Goal: Information Seeking & Learning: Check status

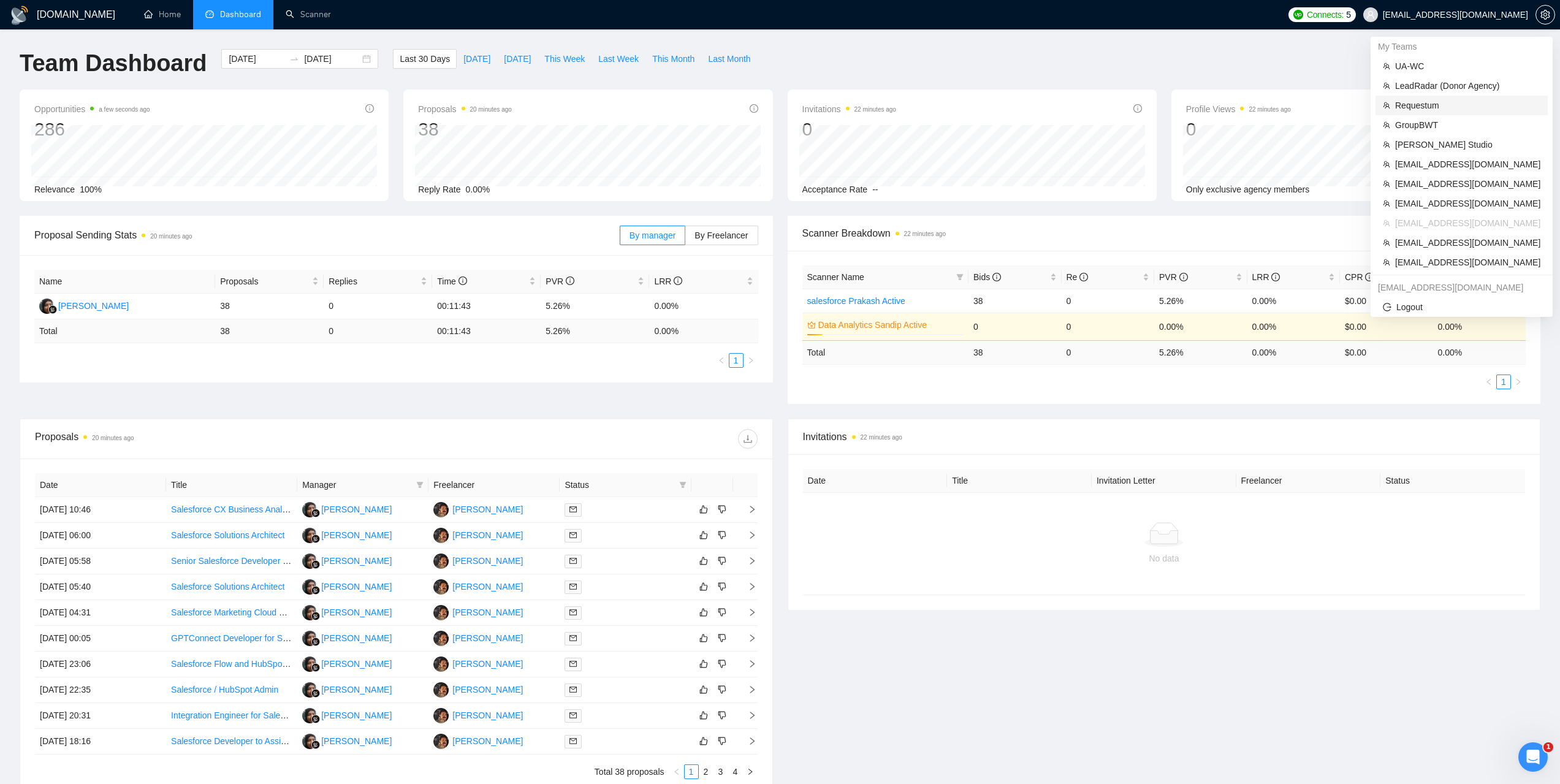
click at [1419, 103] on span "Requestum" at bounding box center [1468, 105] width 145 height 13
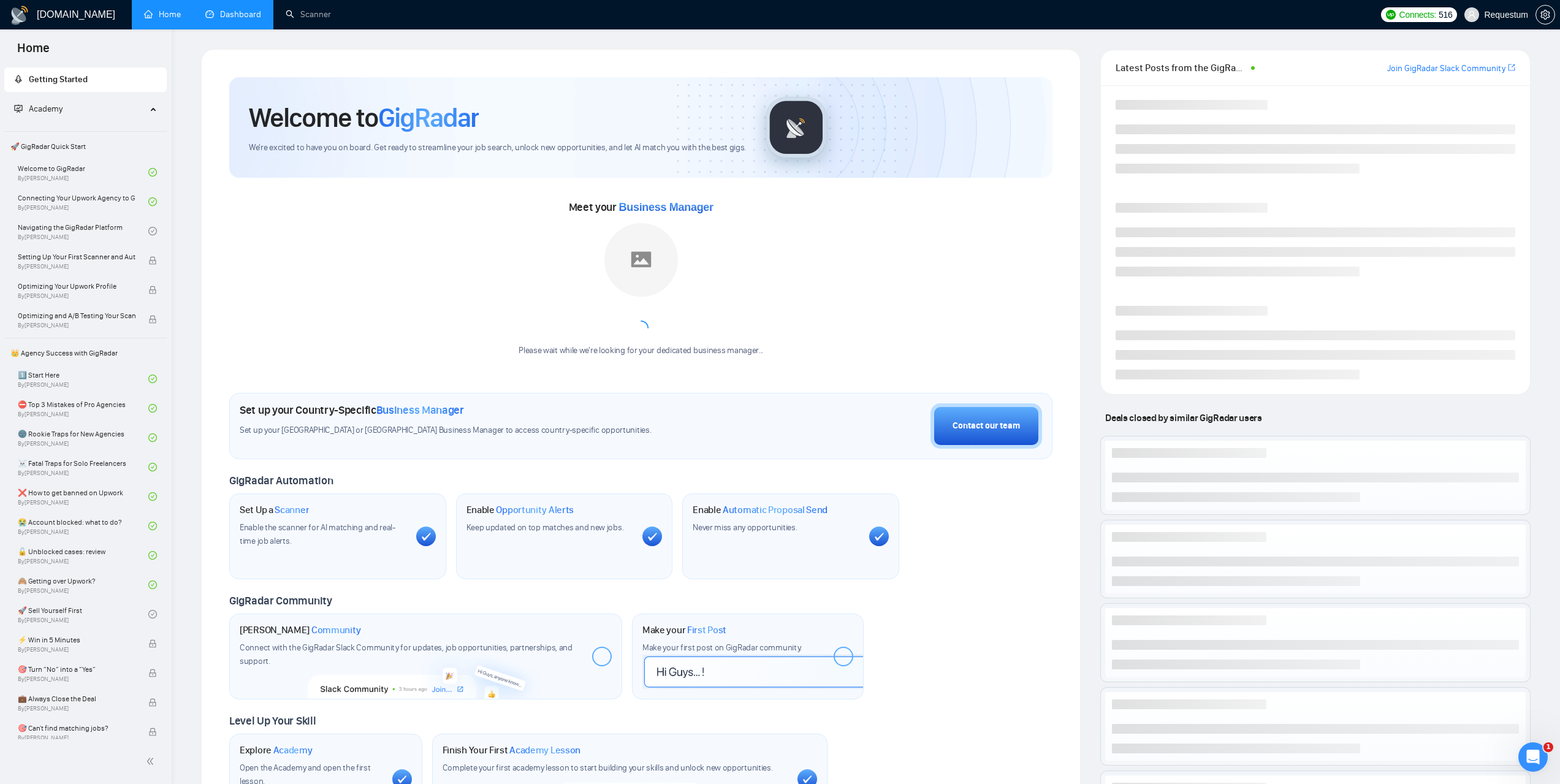
click at [245, 9] on link "Dashboard" at bounding box center [233, 14] width 56 height 11
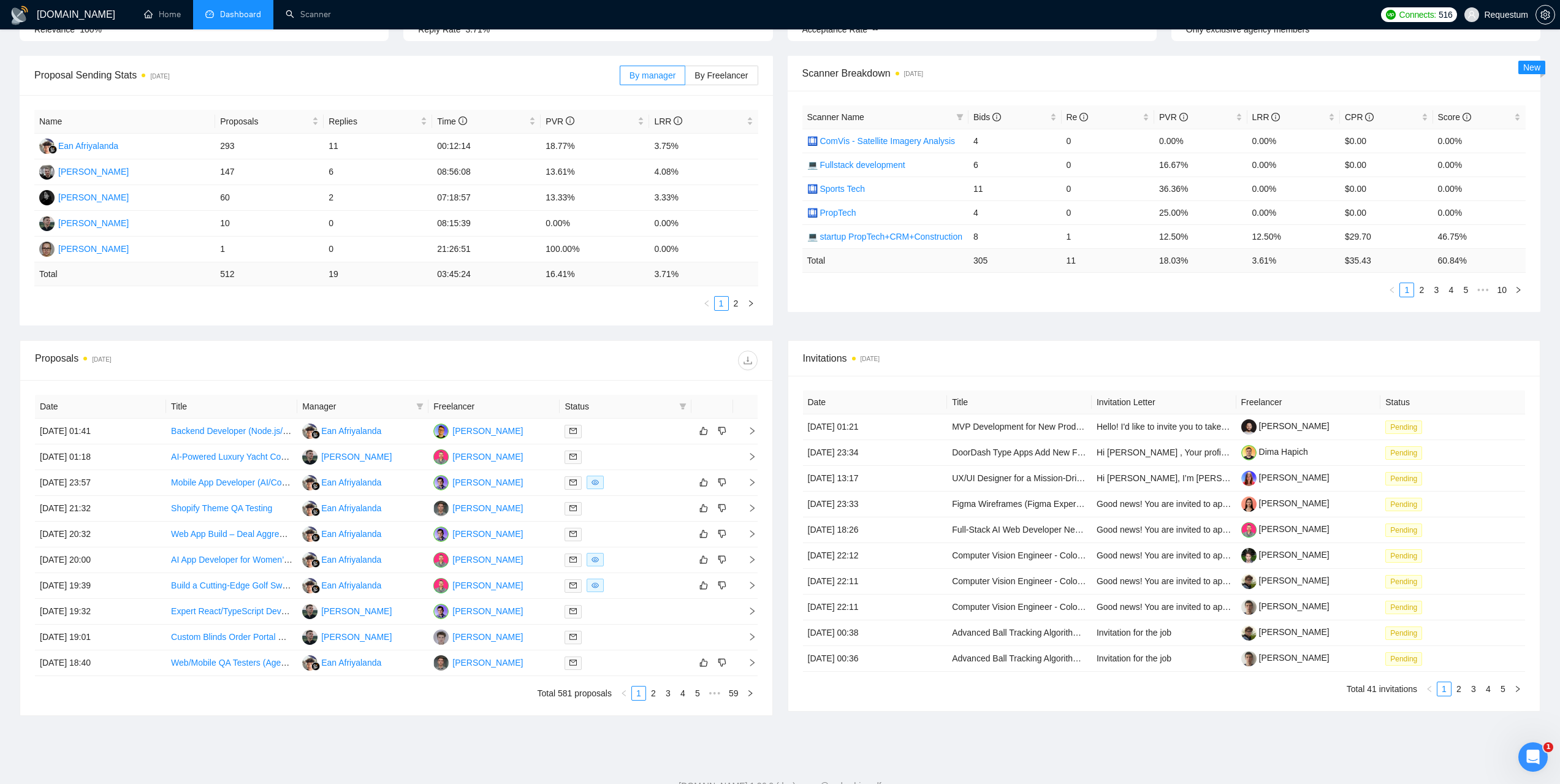
scroll to position [201, 0]
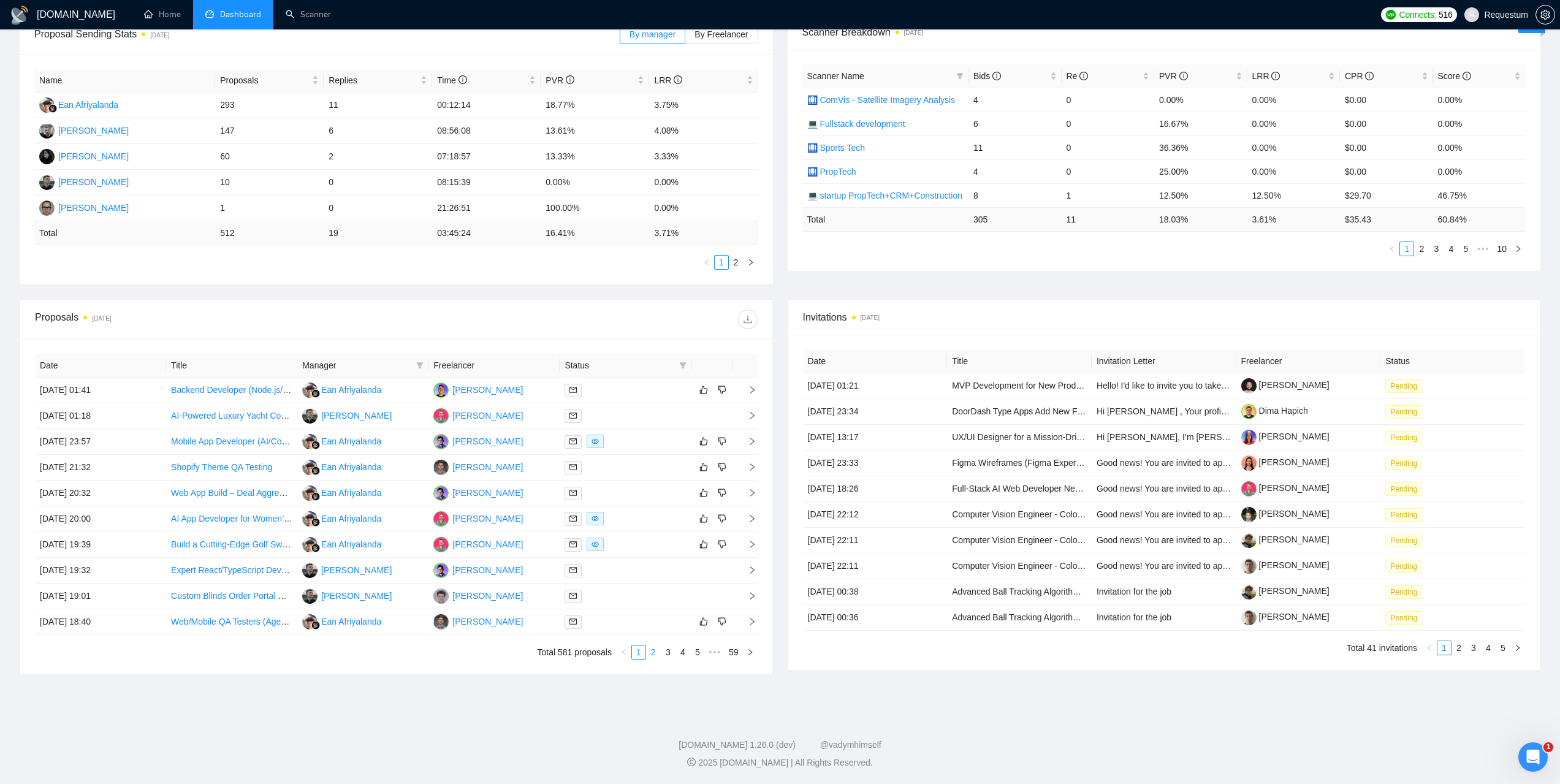
click at [655, 652] on link "2" at bounding box center [653, 652] width 13 height 13
click at [60, 542] on td "05 Sep, 2025 08:41" at bounding box center [101, 544] width 132 height 26
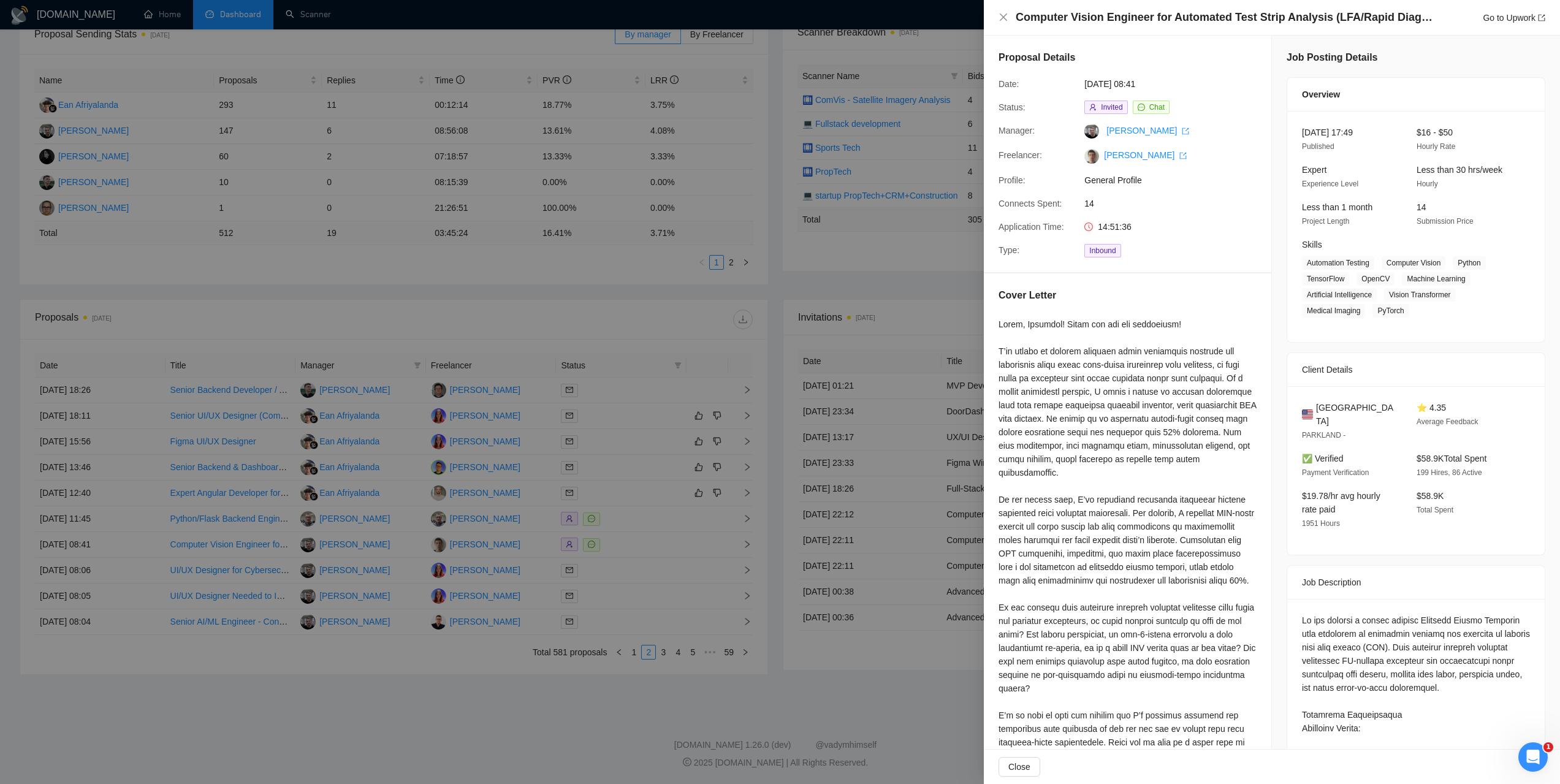
click at [905, 242] on div at bounding box center [780, 392] width 1560 height 784
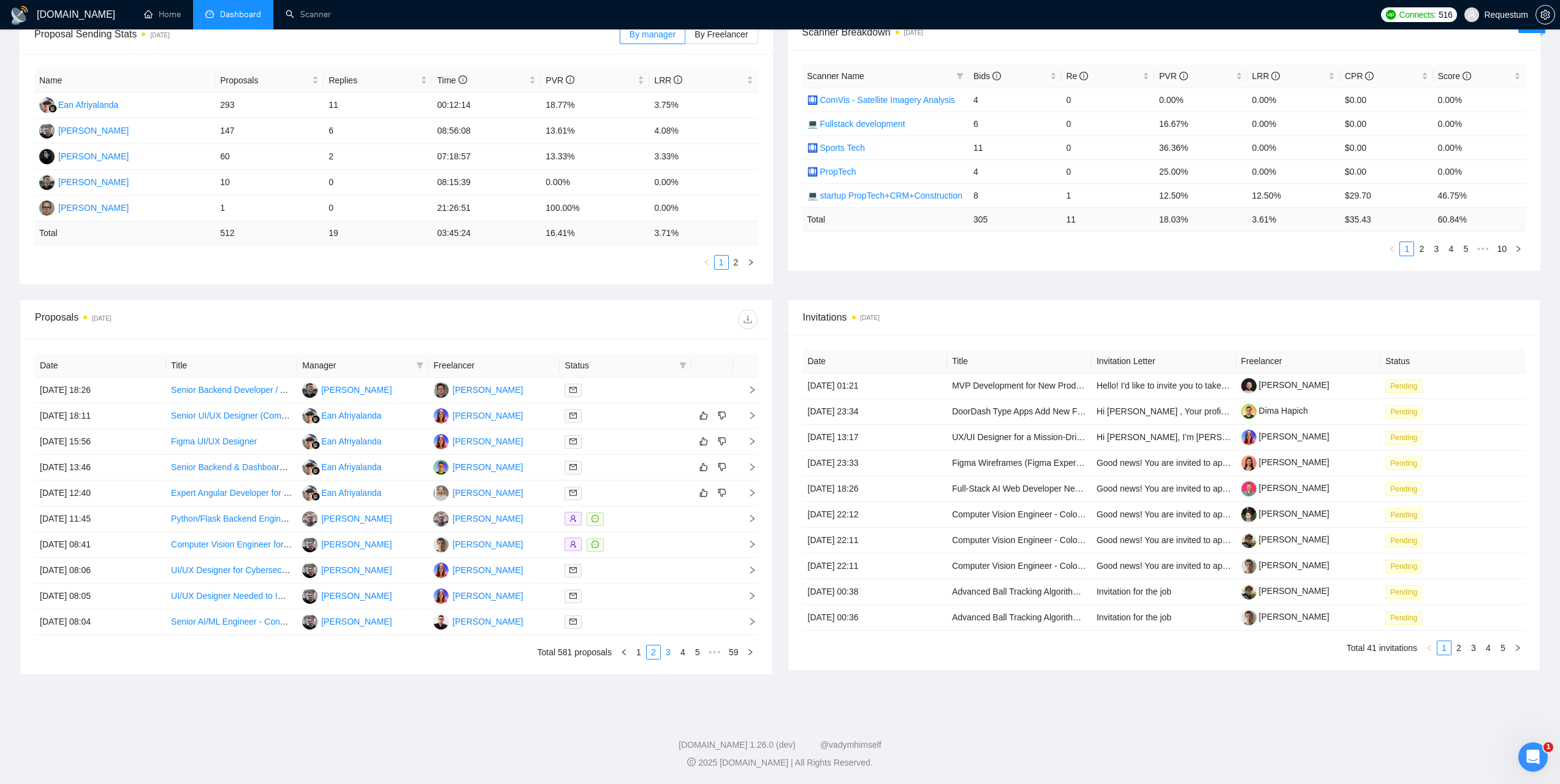
click at [668, 652] on link "3" at bounding box center [668, 652] width 13 height 13
click at [683, 656] on link "4" at bounding box center [682, 652] width 13 height 13
click at [88, 587] on td "04 Sep, 2025 09:24" at bounding box center [101, 596] width 132 height 26
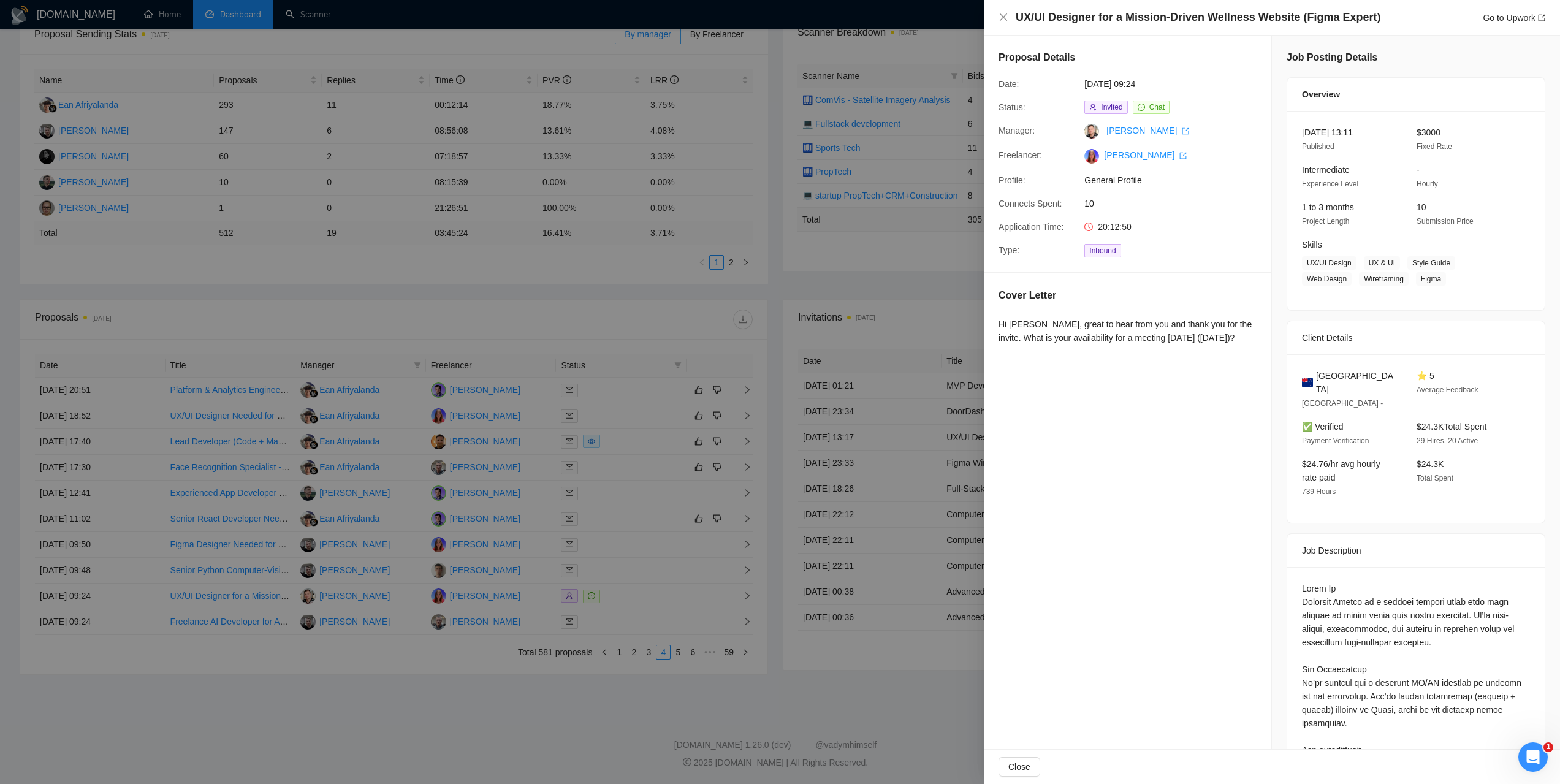
click at [799, 269] on div at bounding box center [780, 392] width 1560 height 784
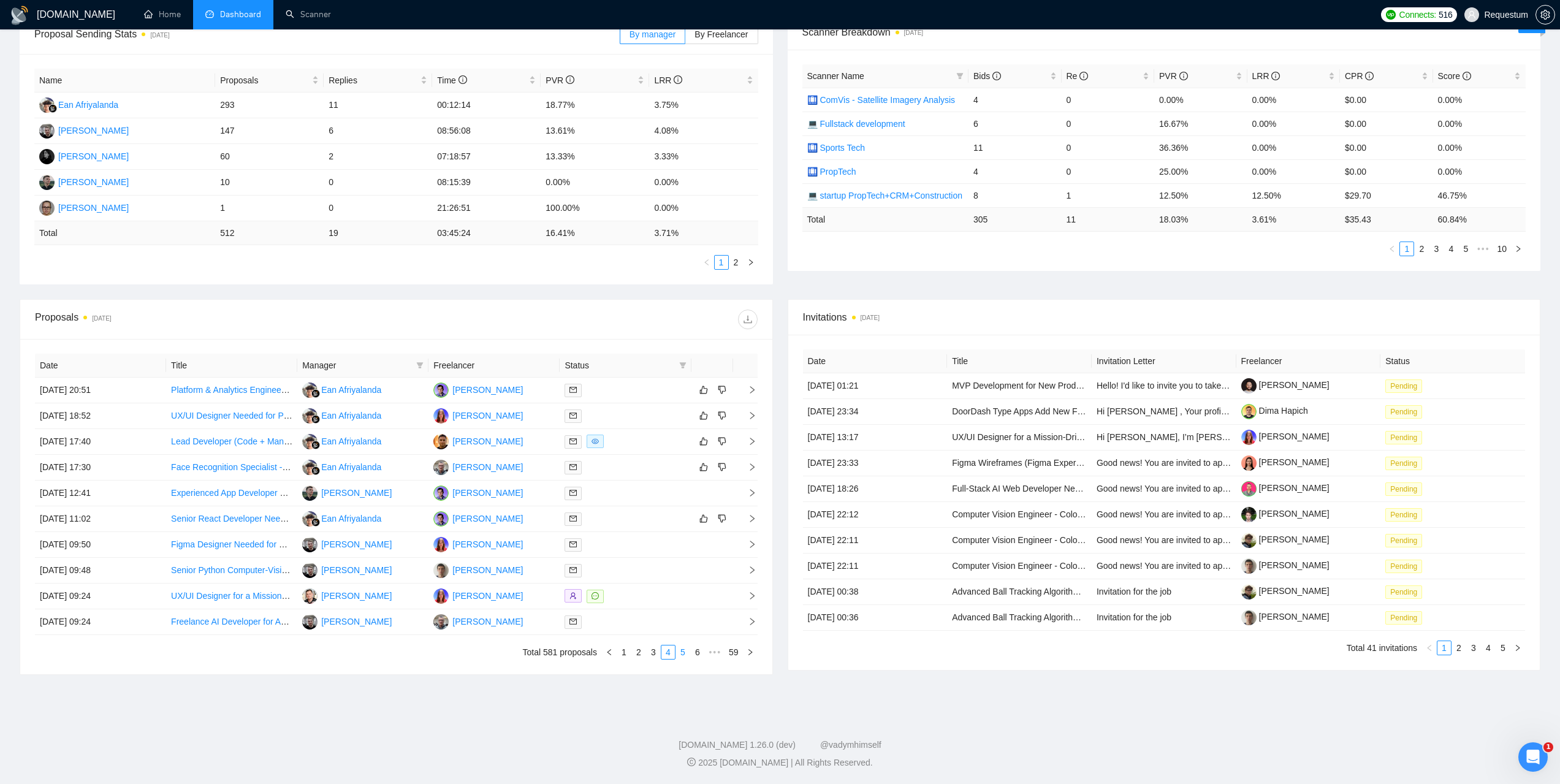
click at [684, 652] on link "5" at bounding box center [682, 652] width 13 height 13
click at [73, 387] on td "04 Sep, 2025 09:20" at bounding box center [101, 390] width 132 height 26
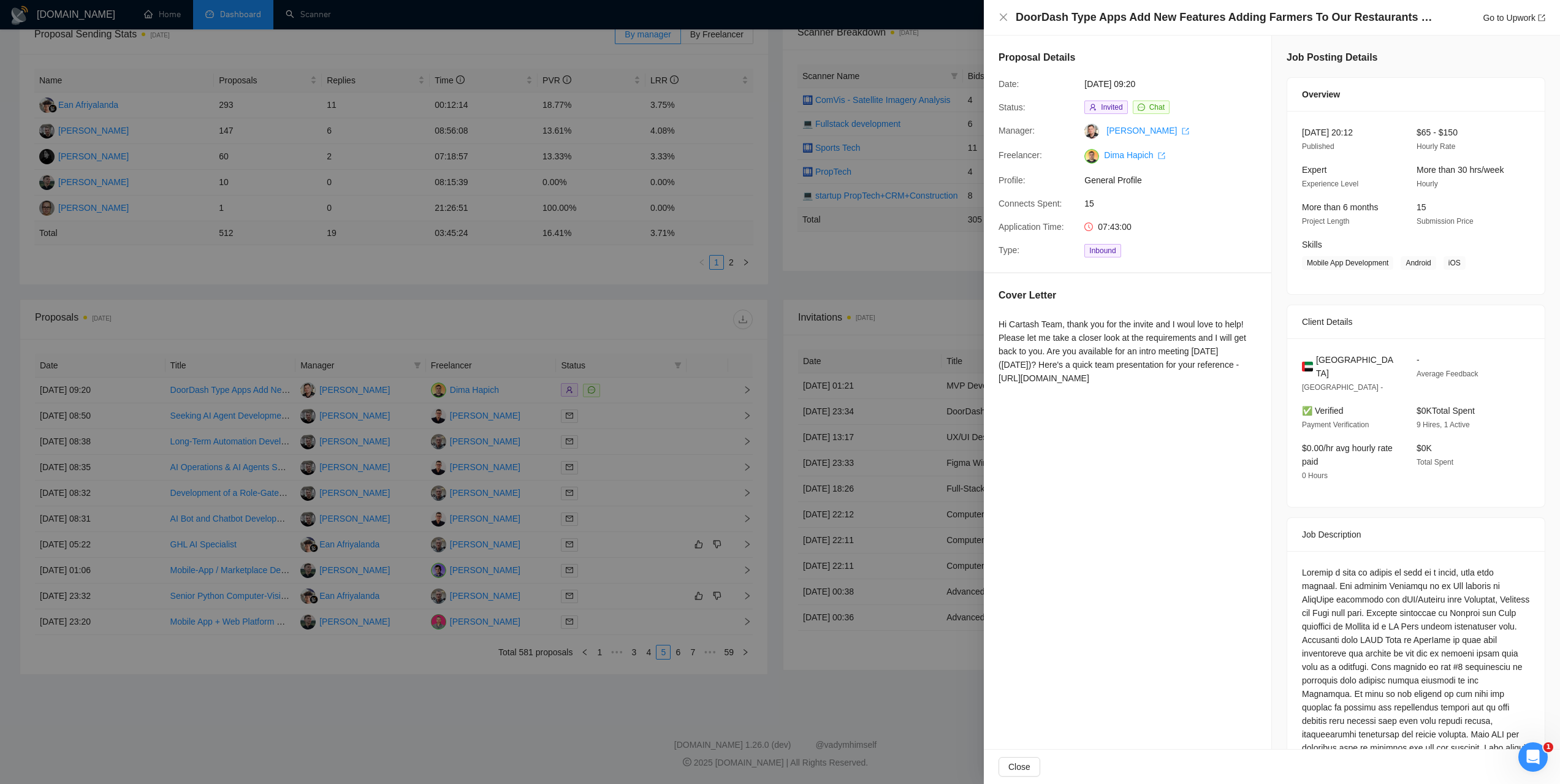
click at [832, 286] on div at bounding box center [780, 392] width 1560 height 784
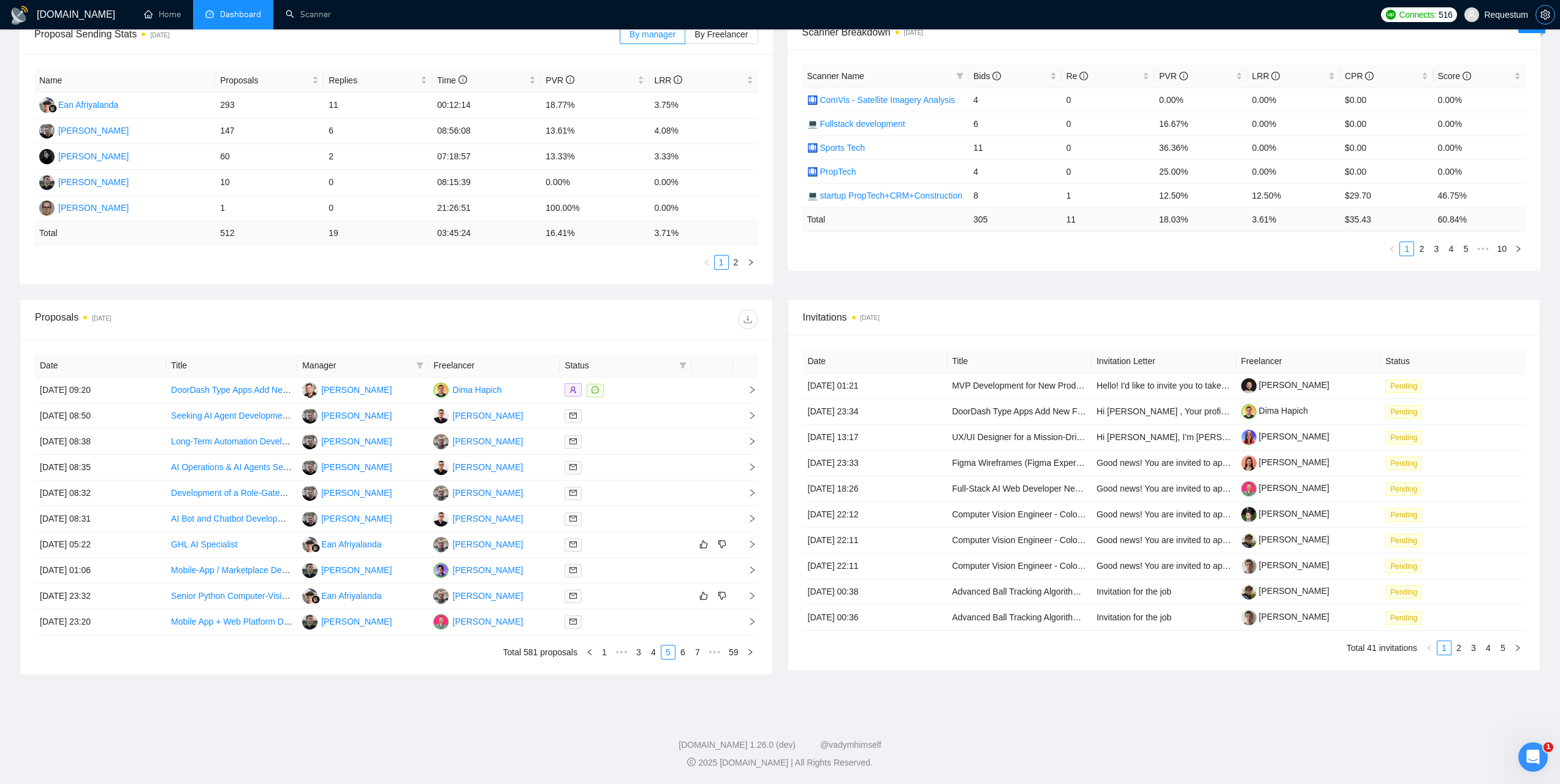
click at [1542, 8] on button "button" at bounding box center [1546, 15] width 20 height 20
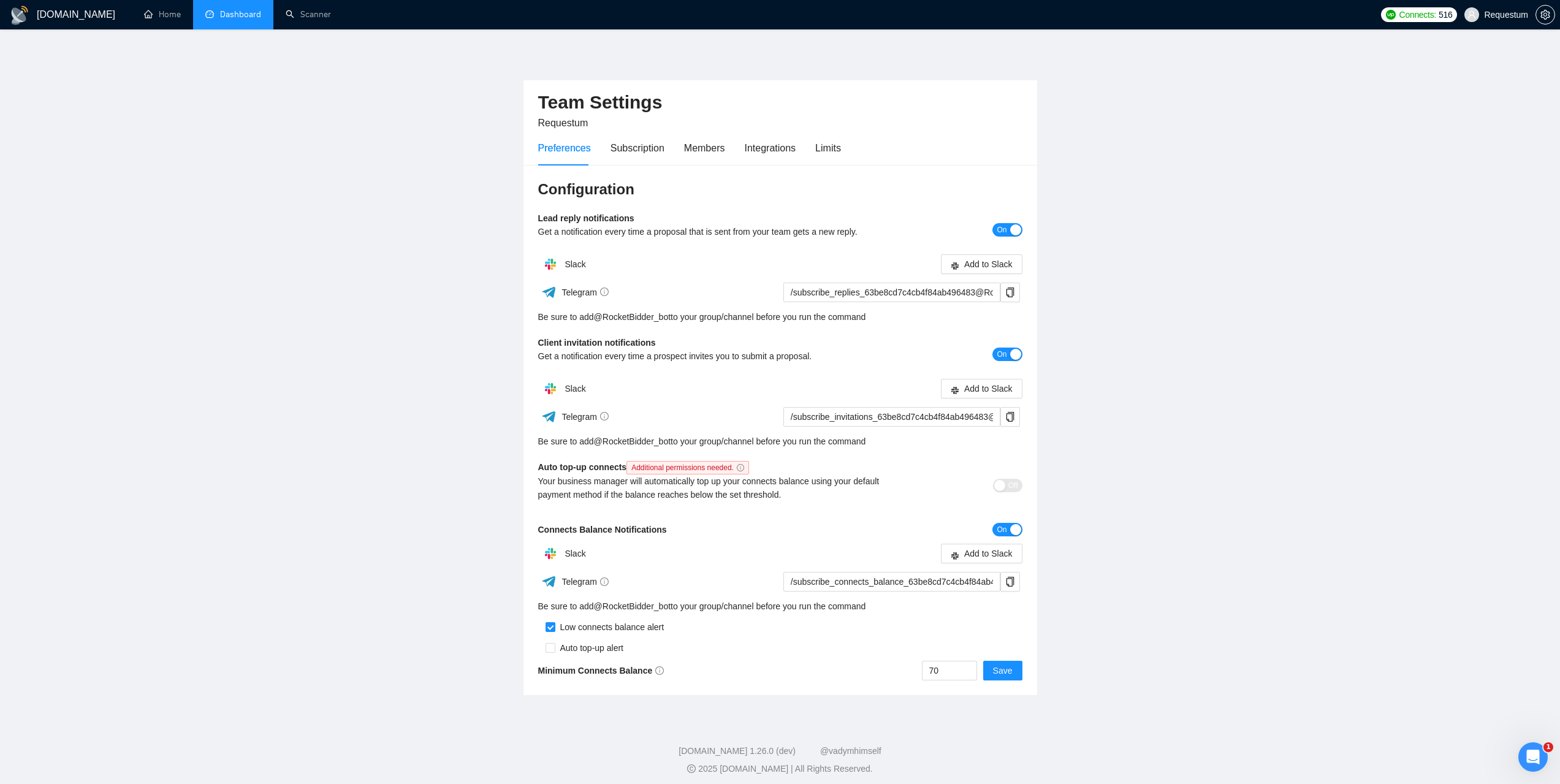
click at [253, 20] on link "Dashboard" at bounding box center [233, 14] width 56 height 11
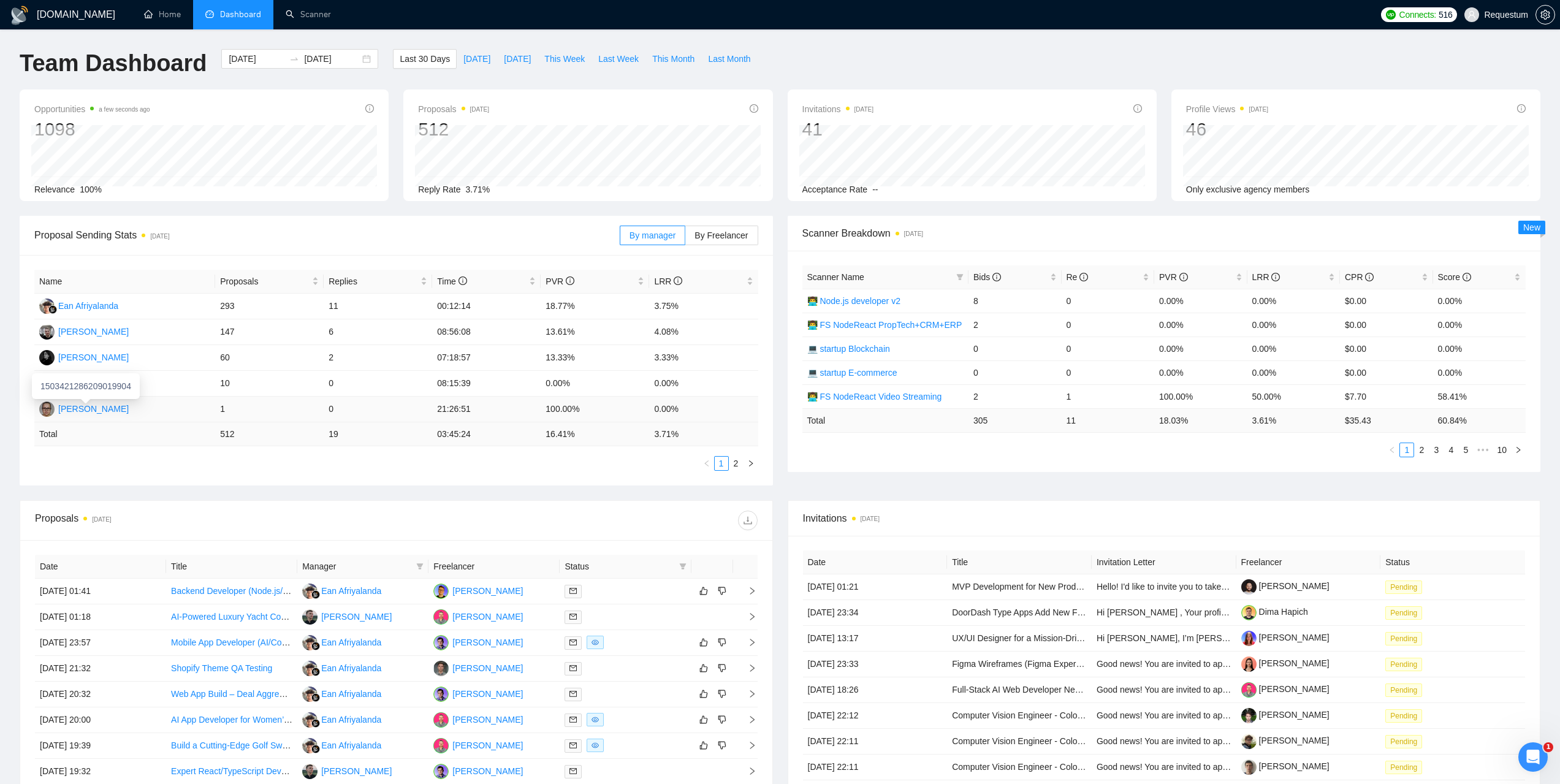
click at [101, 411] on div "Inna Kolokolnikova" at bounding box center [92, 408] width 70 height 13
drag, startPoint x: 143, startPoint y: 410, endPoint x: 55, endPoint y: 414, distance: 88.1
click at [55, 414] on td "Inna Kolokolnikova" at bounding box center [125, 409] width 181 height 26
copy div "Inna Kolokolnikova"
click at [236, 488] on div "Proposal Sending Stats 2 days ago By manager By Freelancer Name Proposals Repli…" at bounding box center [780, 358] width 1536 height 284
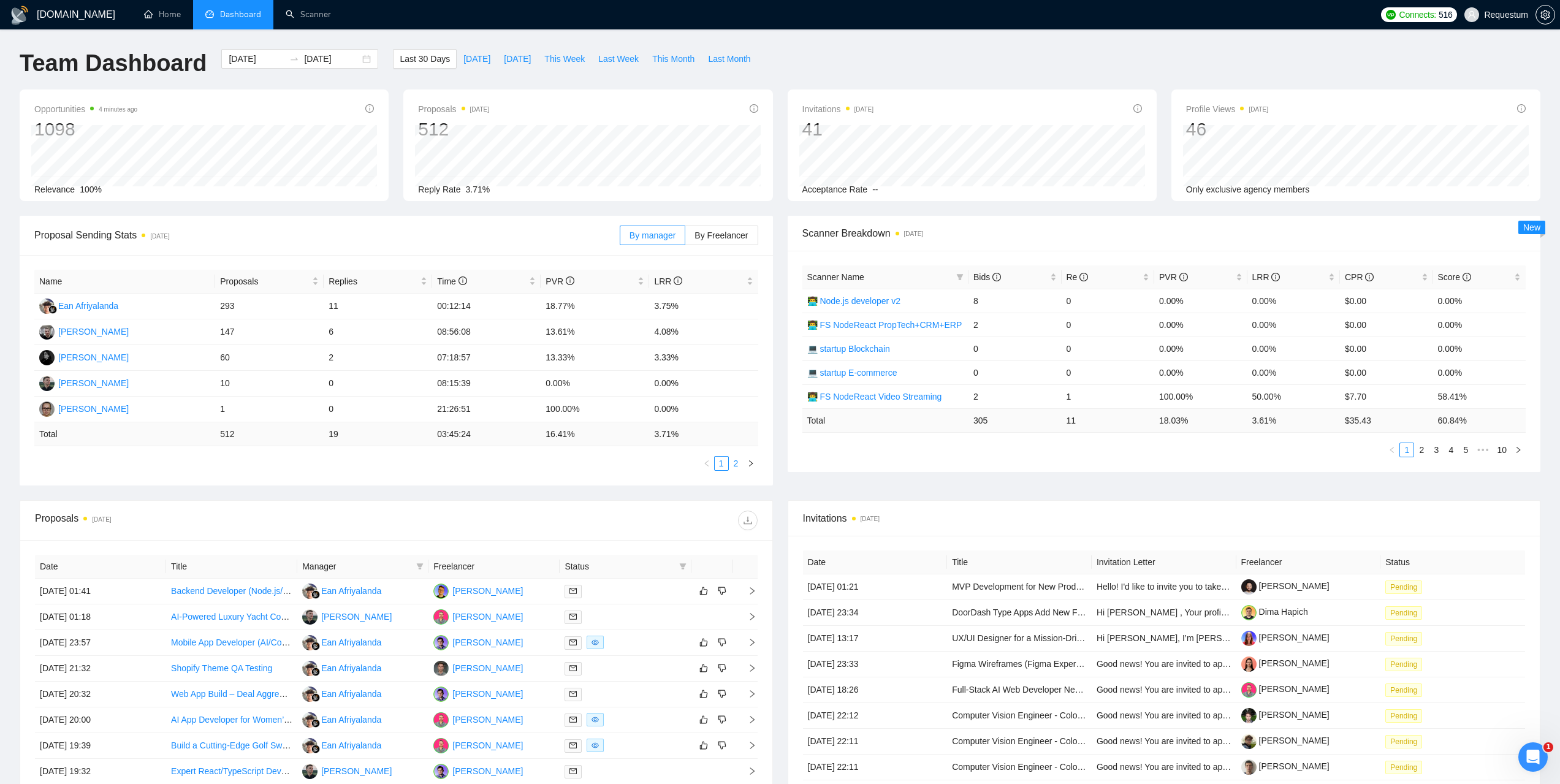
click at [732, 461] on link "2" at bounding box center [736, 463] width 13 height 13
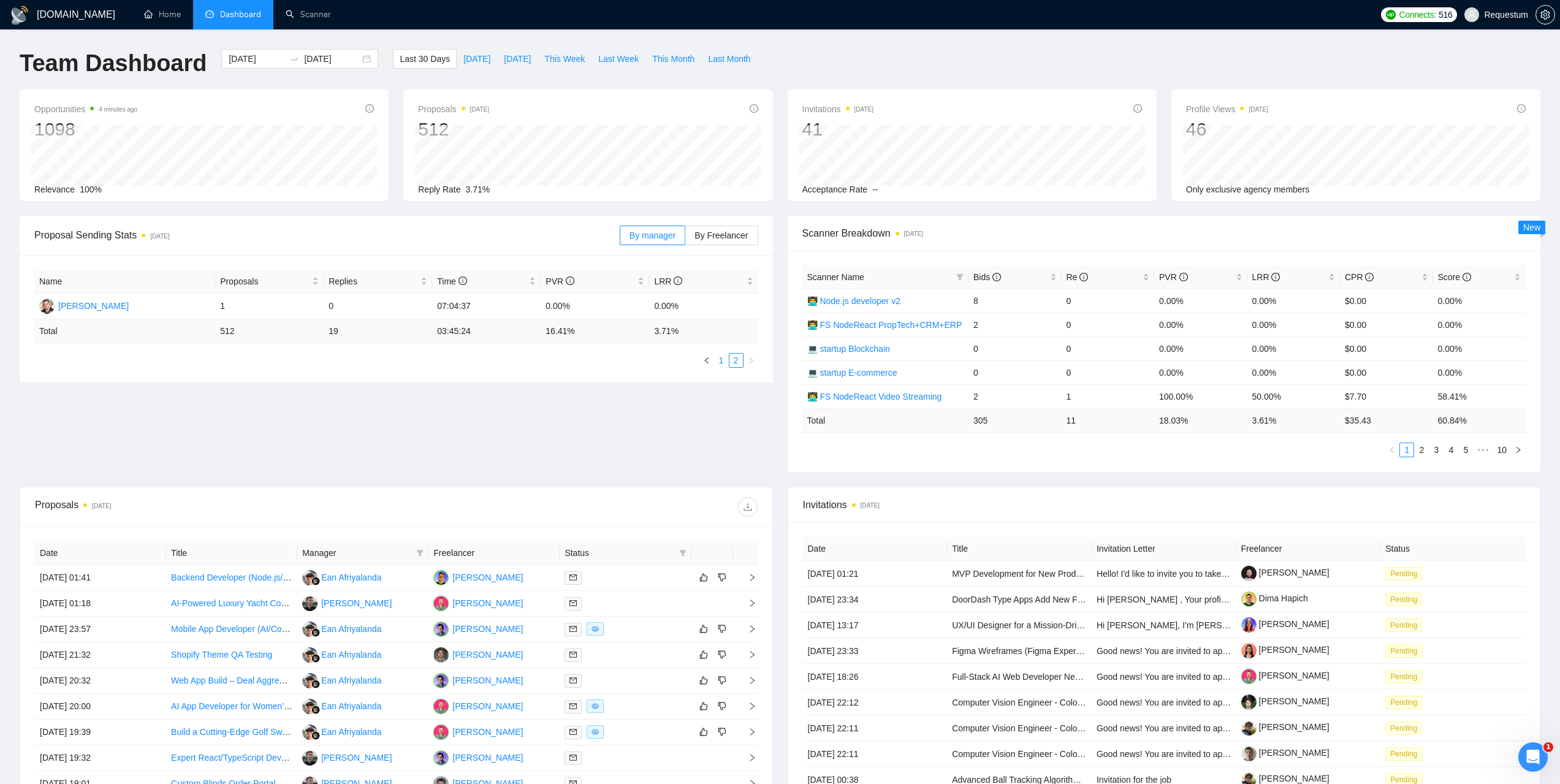
click at [724, 359] on link "1" at bounding box center [721, 360] width 13 height 13
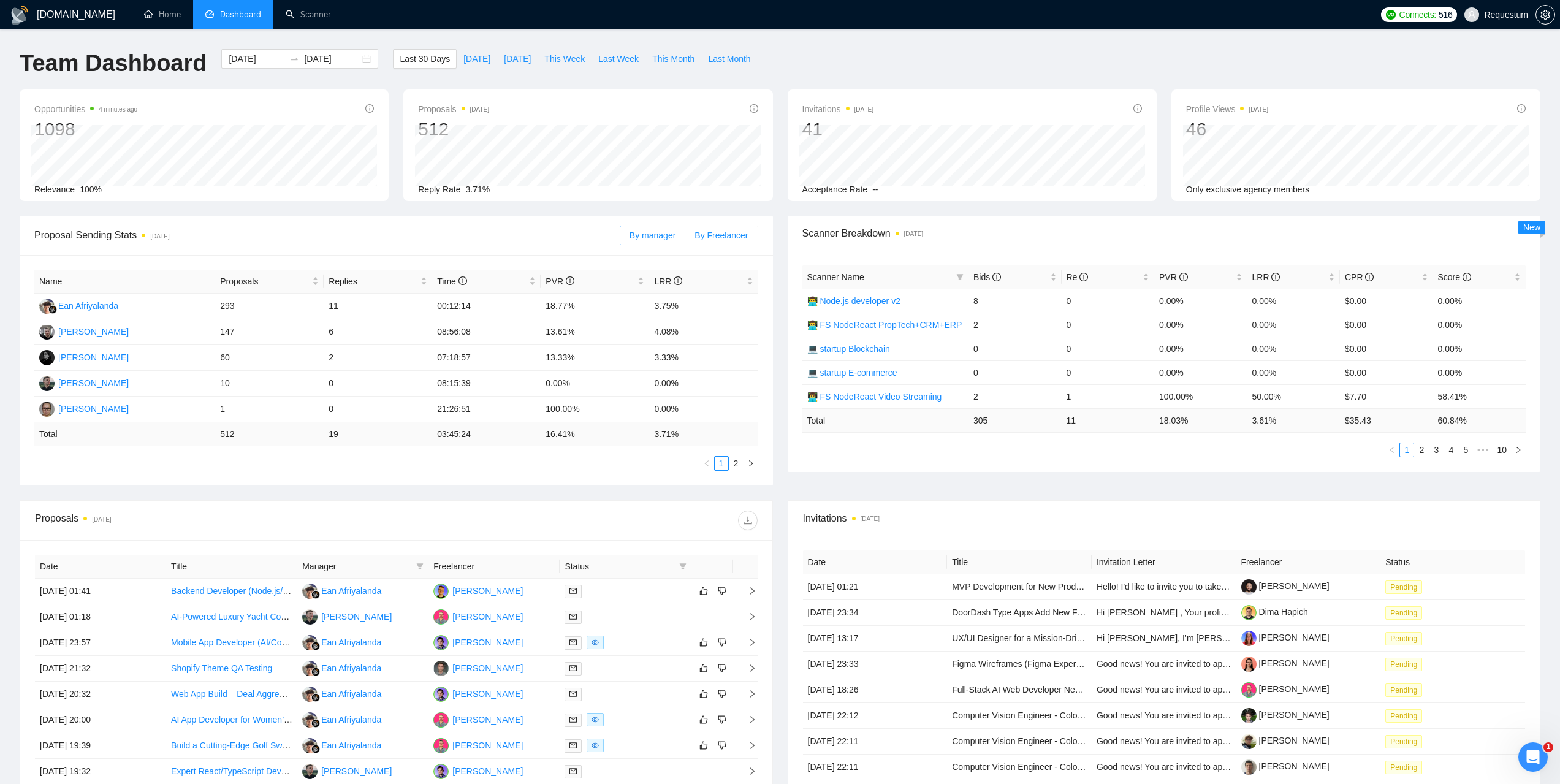
click at [731, 235] on span "By Freelancer" at bounding box center [721, 235] width 53 height 10
click at [686, 238] on input "By Freelancer" at bounding box center [686, 238] width 0 height 0
click at [692, 467] on link "2" at bounding box center [692, 463] width 13 height 13
click at [705, 465] on link "3" at bounding box center [706, 463] width 13 height 13
click at [724, 462] on link "4" at bounding box center [721, 463] width 13 height 13
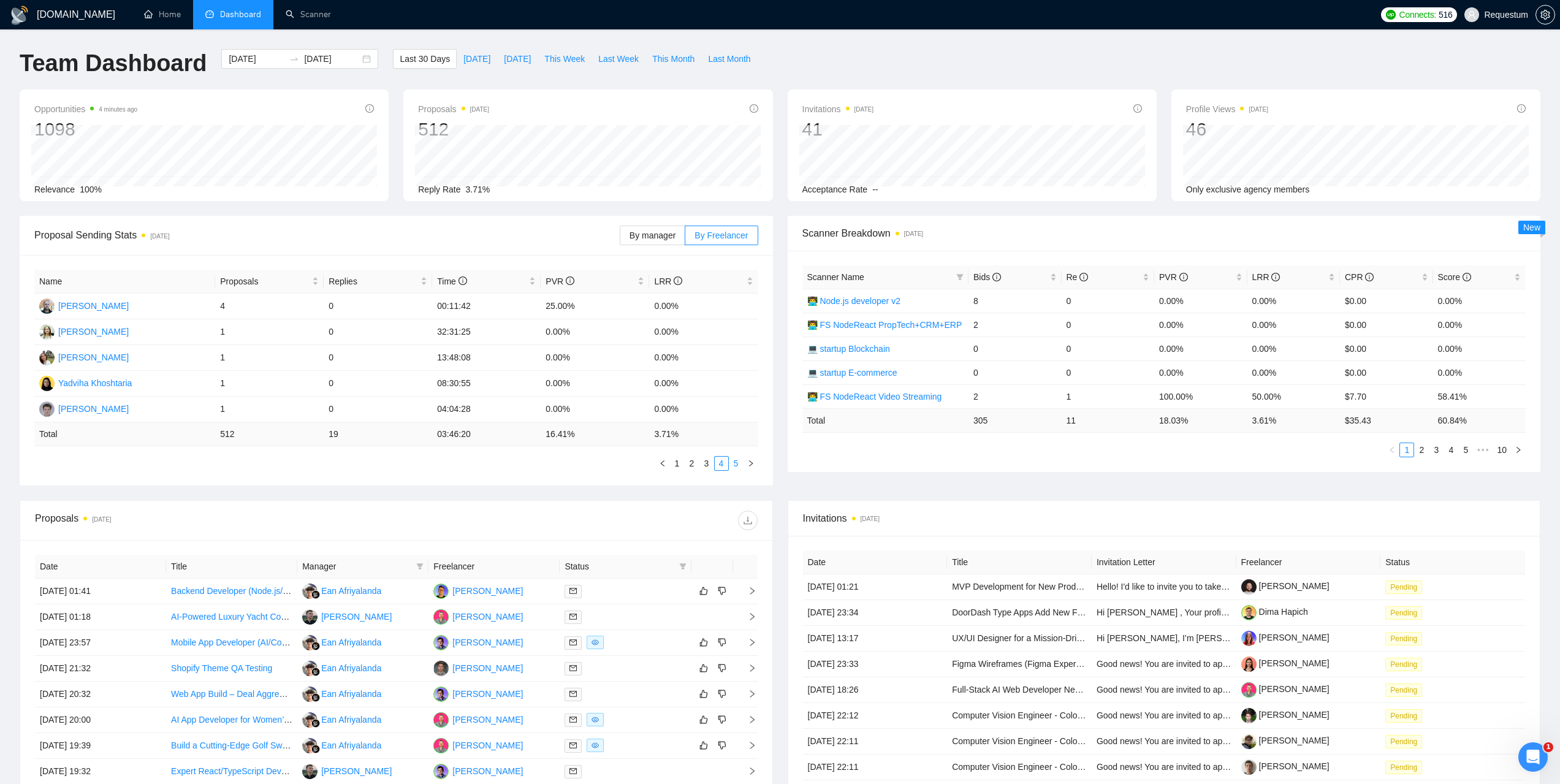
click at [734, 462] on link "5" at bounding box center [736, 463] width 13 height 13
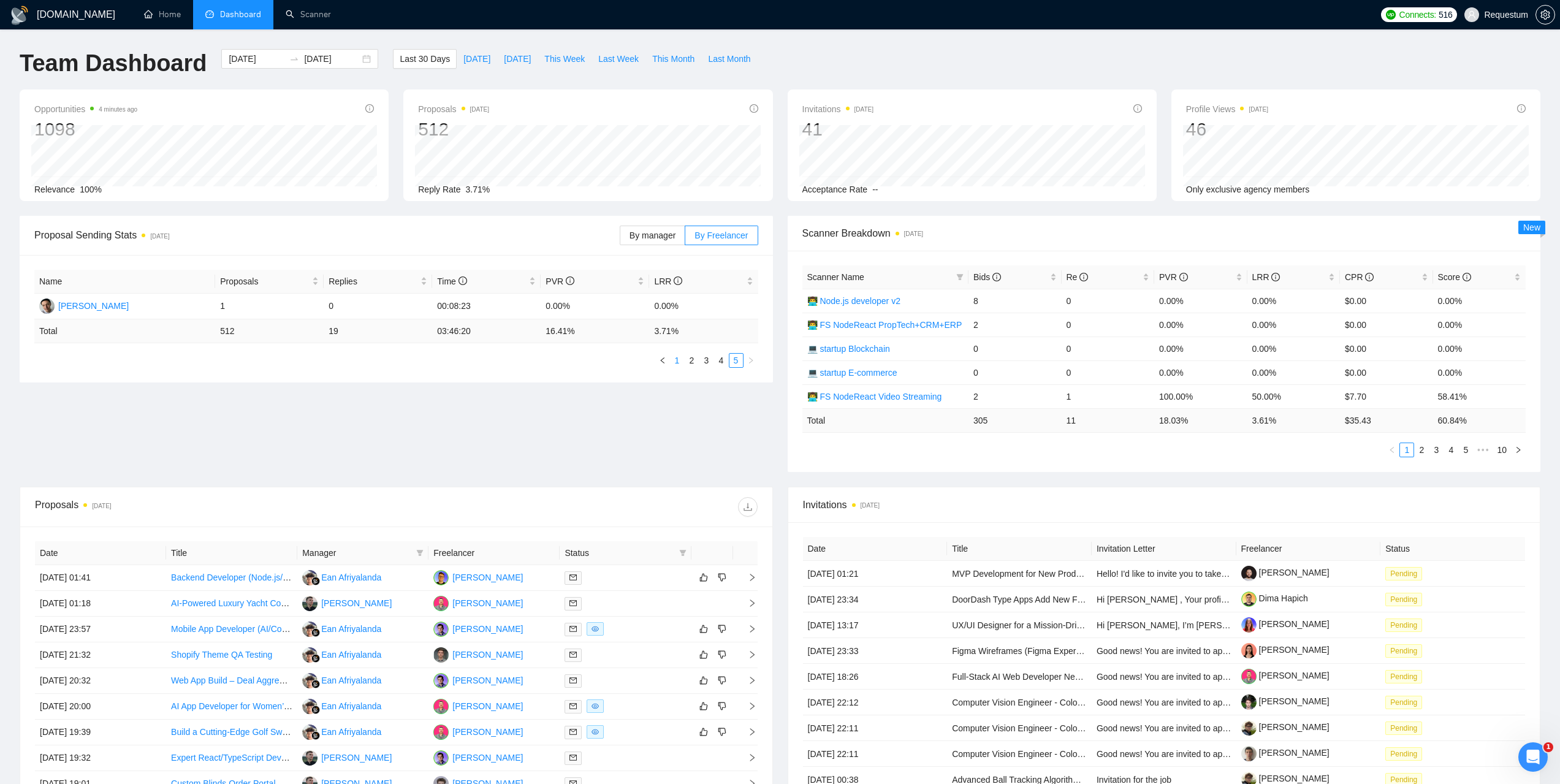
click at [674, 361] on link "1" at bounding box center [677, 360] width 13 height 13
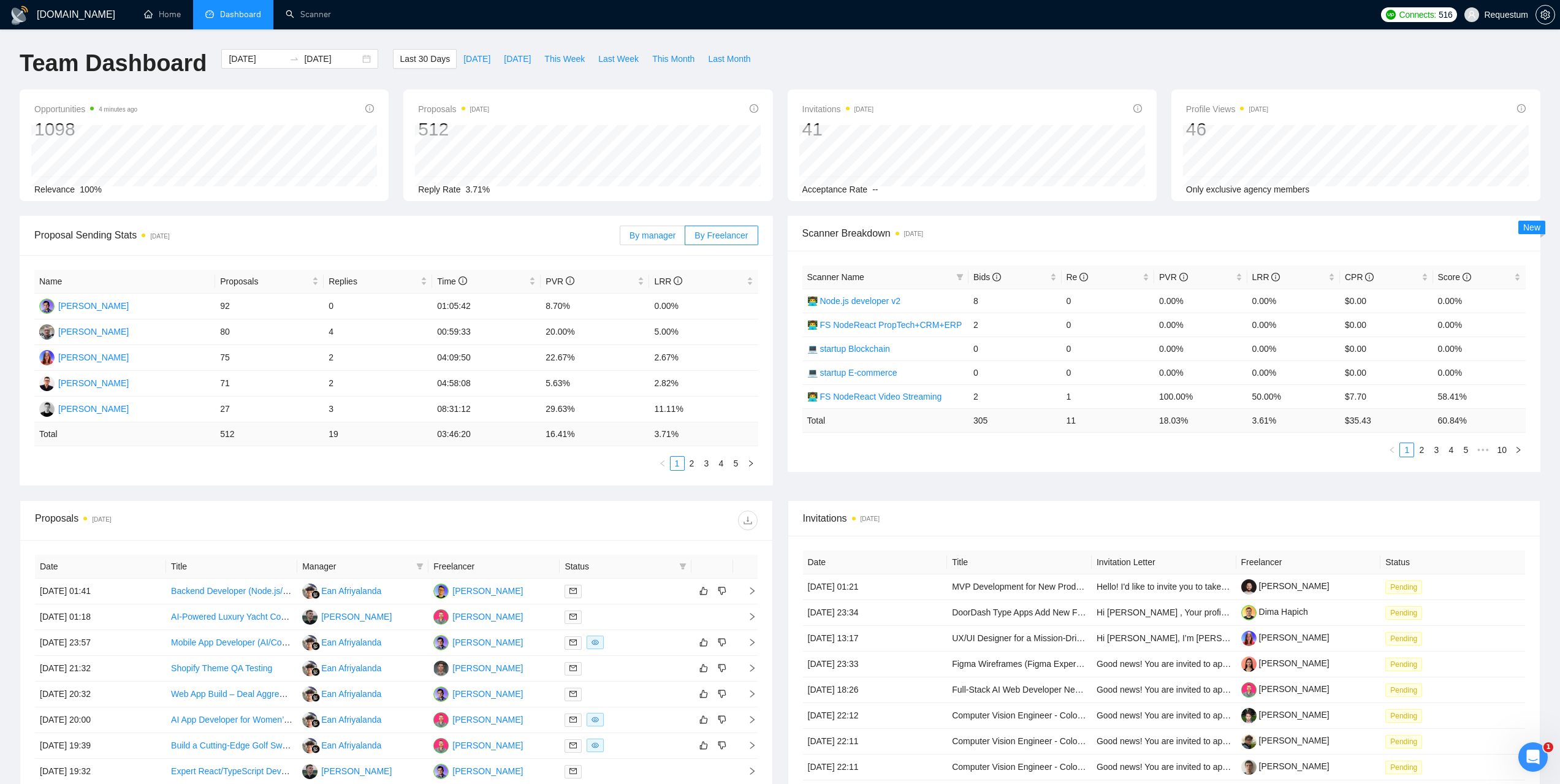
click at [646, 234] on span "By manager" at bounding box center [653, 235] width 46 height 10
click at [621, 238] on input "By manager" at bounding box center [621, 238] width 0 height 0
